Goal: Task Accomplishment & Management: Manage account settings

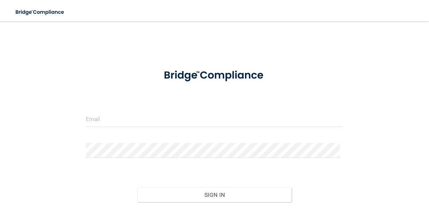
scroll to position [34, 0]
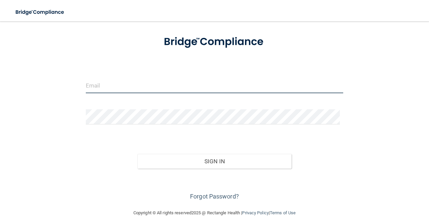
click at [148, 82] on input "email" at bounding box center [215, 85] width 258 height 15
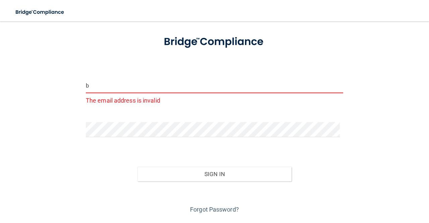
type input "[EMAIL_ADDRESS][DOMAIN_NAME]"
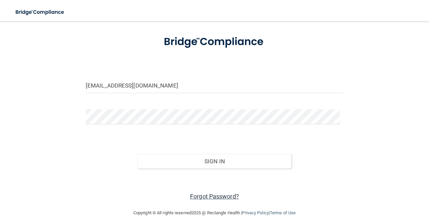
click at [223, 198] on link "Forgot Password?" at bounding box center [214, 196] width 49 height 7
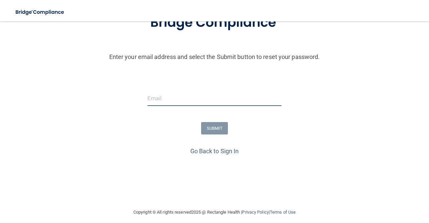
click at [174, 100] on input "email" at bounding box center [215, 98] width 134 height 15
type input "[EMAIL_ADDRESS][DOMAIN_NAME]"
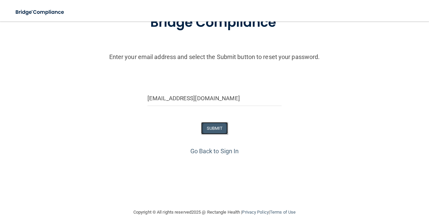
click at [210, 128] on button "SUBMIT" at bounding box center [214, 128] width 27 height 12
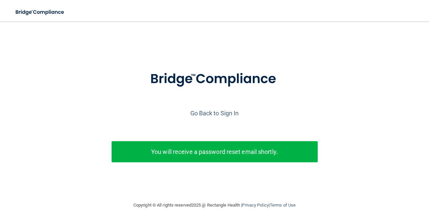
scroll to position [1, 0]
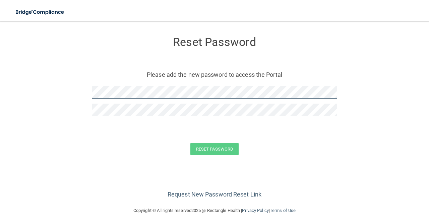
click at [83, 93] on form "Reset Password Please add the new password to access the Portal Reset Password …" at bounding box center [214, 97] width 402 height 138
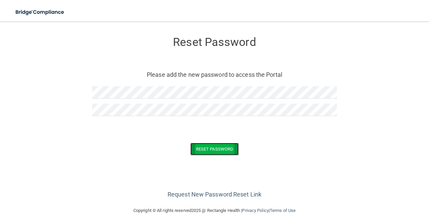
click at [210, 148] on button "Reset Password" at bounding box center [214, 149] width 48 height 12
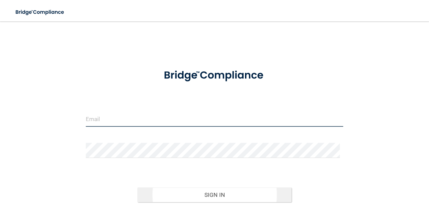
type input "[EMAIL_ADDRESS][DOMAIN_NAME]"
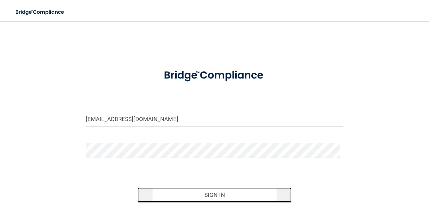
click at [213, 194] on button "Sign In" at bounding box center [214, 194] width 155 height 15
